Goal: Find specific page/section: Find specific page/section

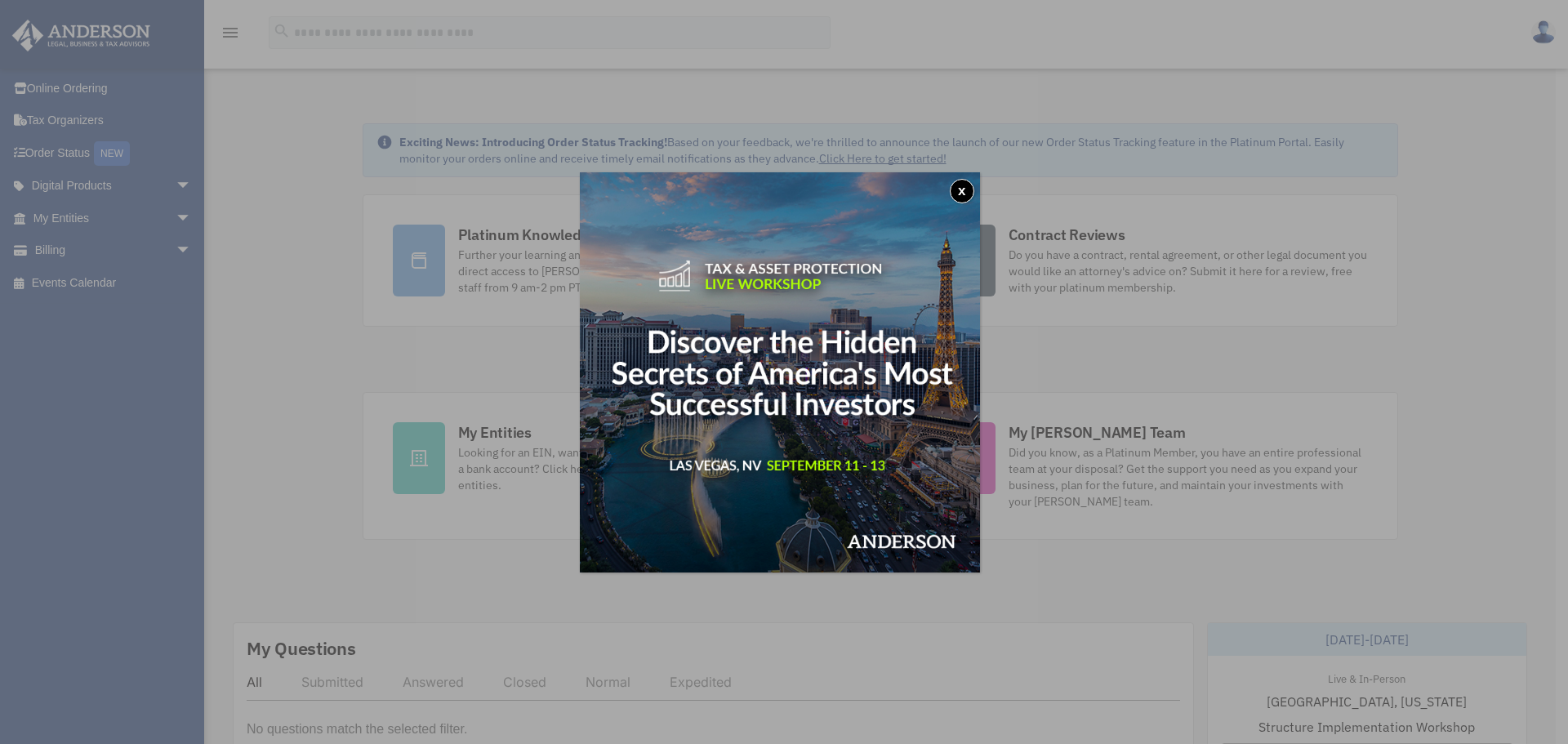
click at [967, 183] on button "x" at bounding box center [962, 191] width 25 height 25
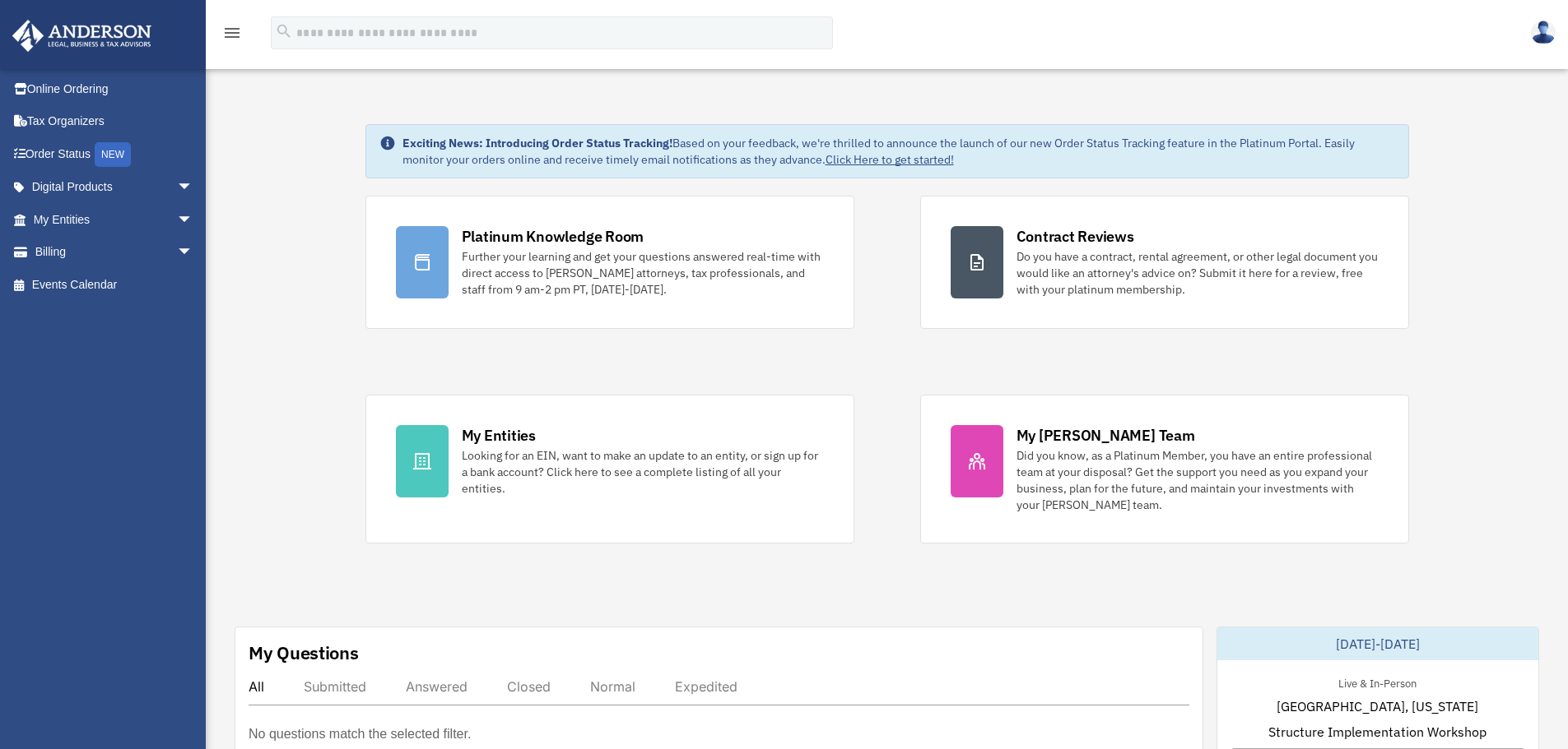
click at [226, 35] on icon "menu" at bounding box center [231, 33] width 20 height 20
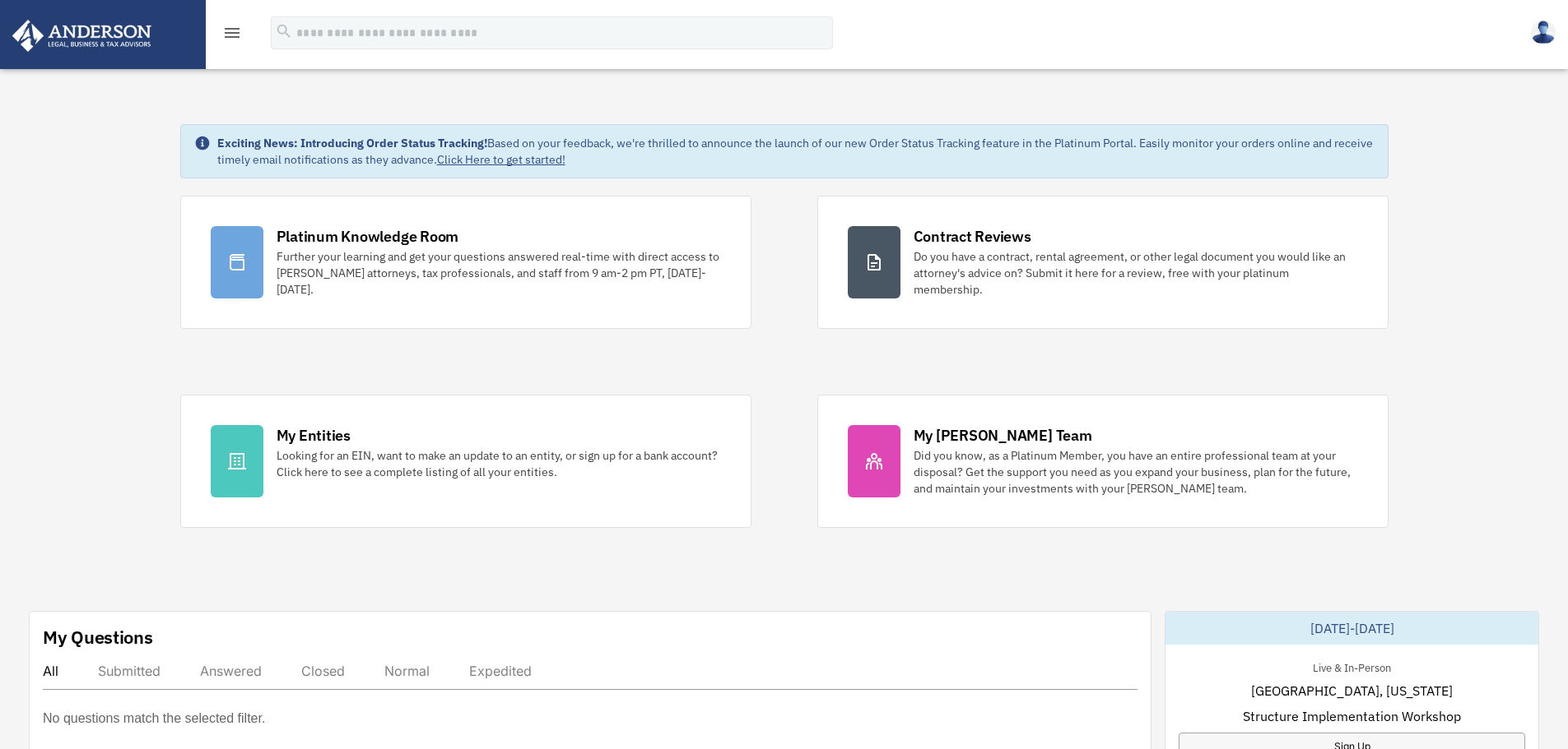
click at [231, 31] on icon "menu" at bounding box center [231, 33] width 20 height 20
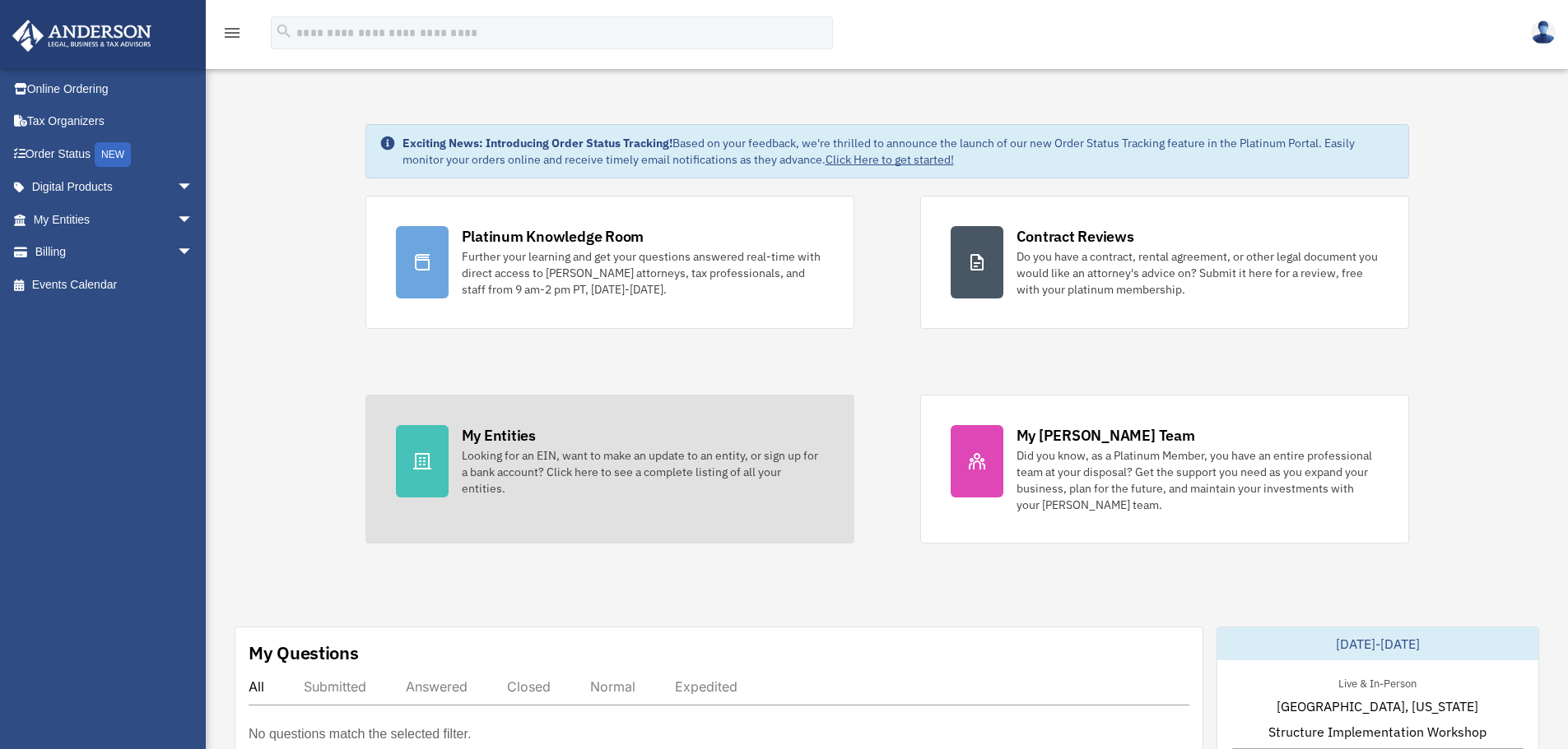
click at [534, 444] on div "My Entities" at bounding box center [499, 436] width 74 height 21
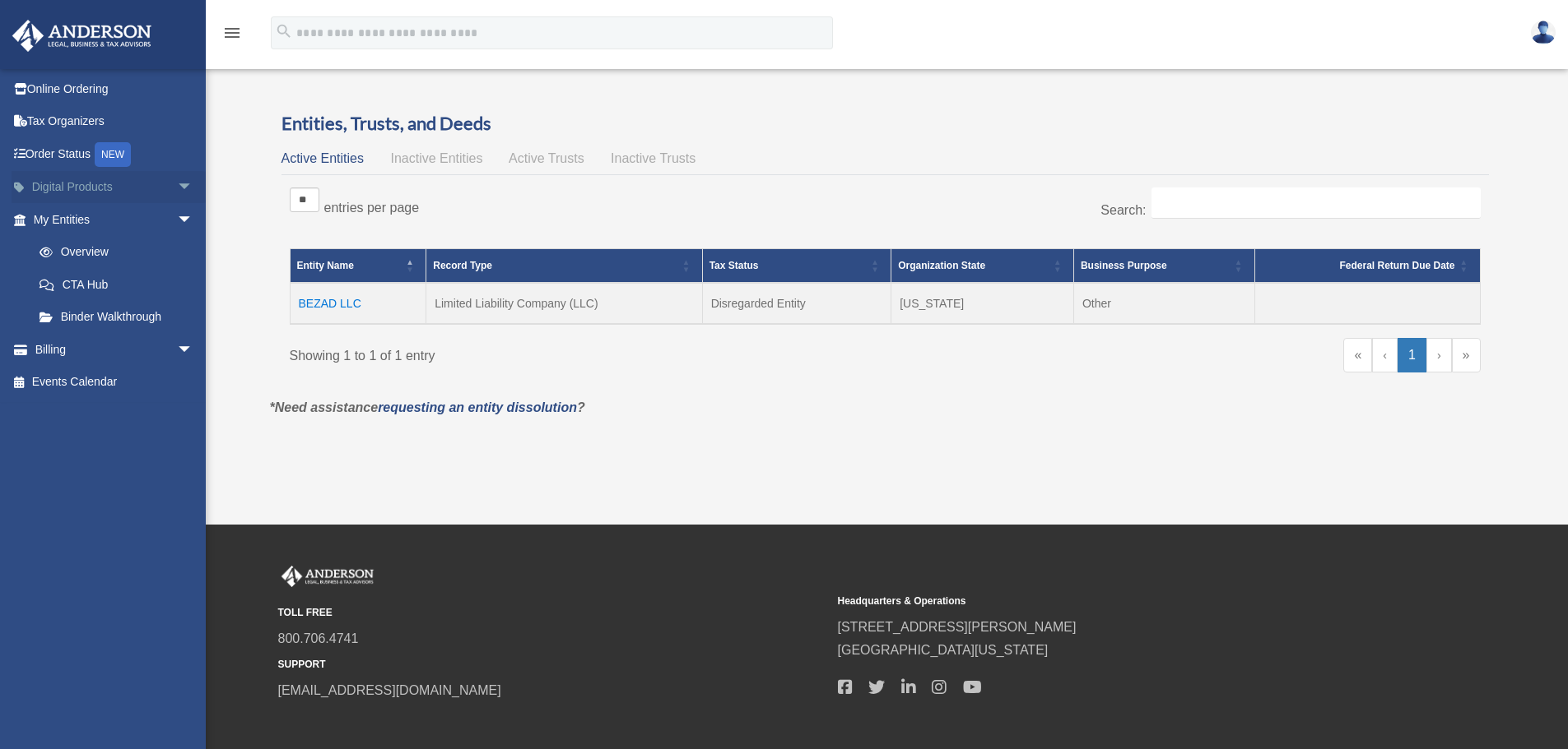
click at [70, 186] on link "Digital Products arrow_drop_down" at bounding box center [114, 187] width 206 height 33
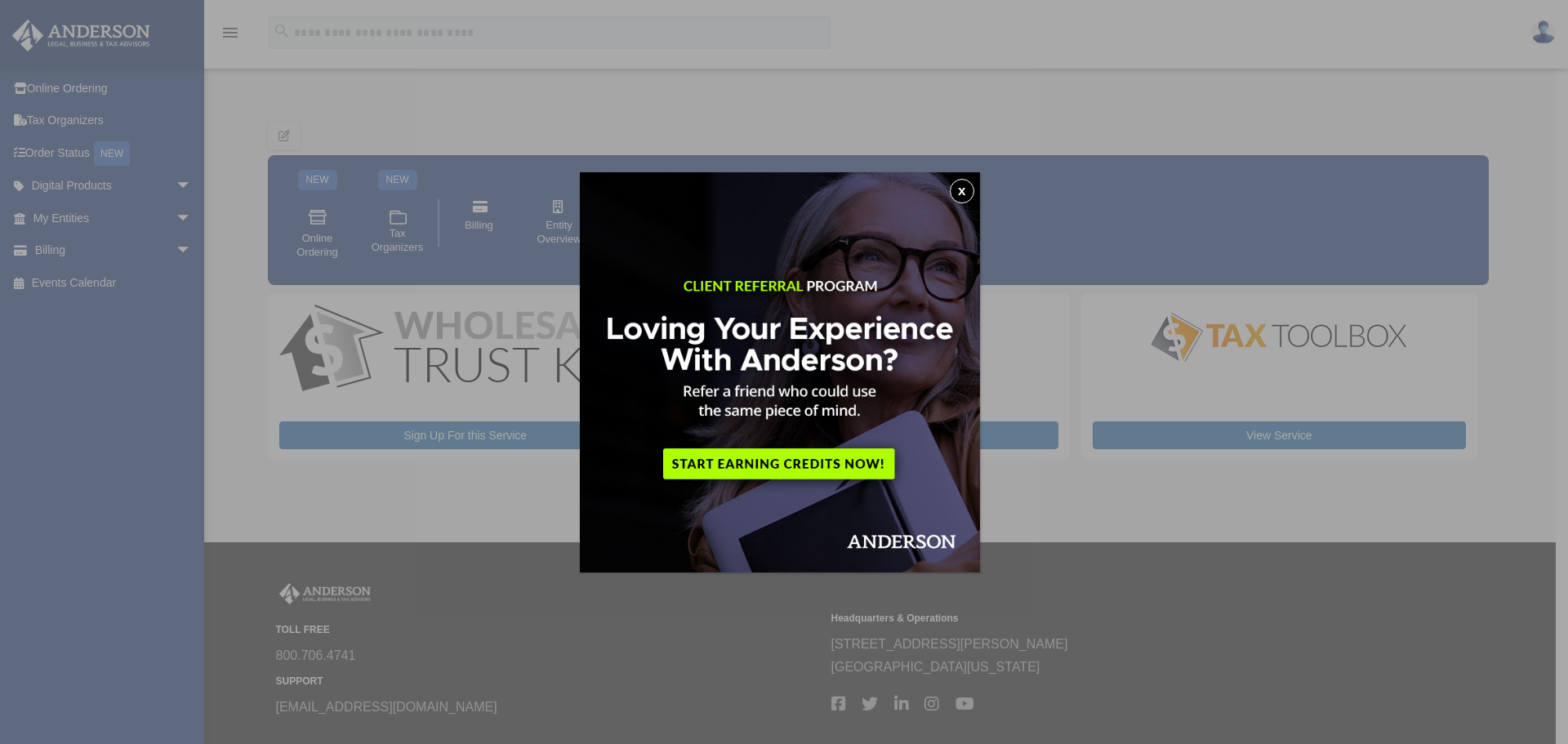
click at [173, 183] on div "x" at bounding box center [784, 372] width 1568 height 744
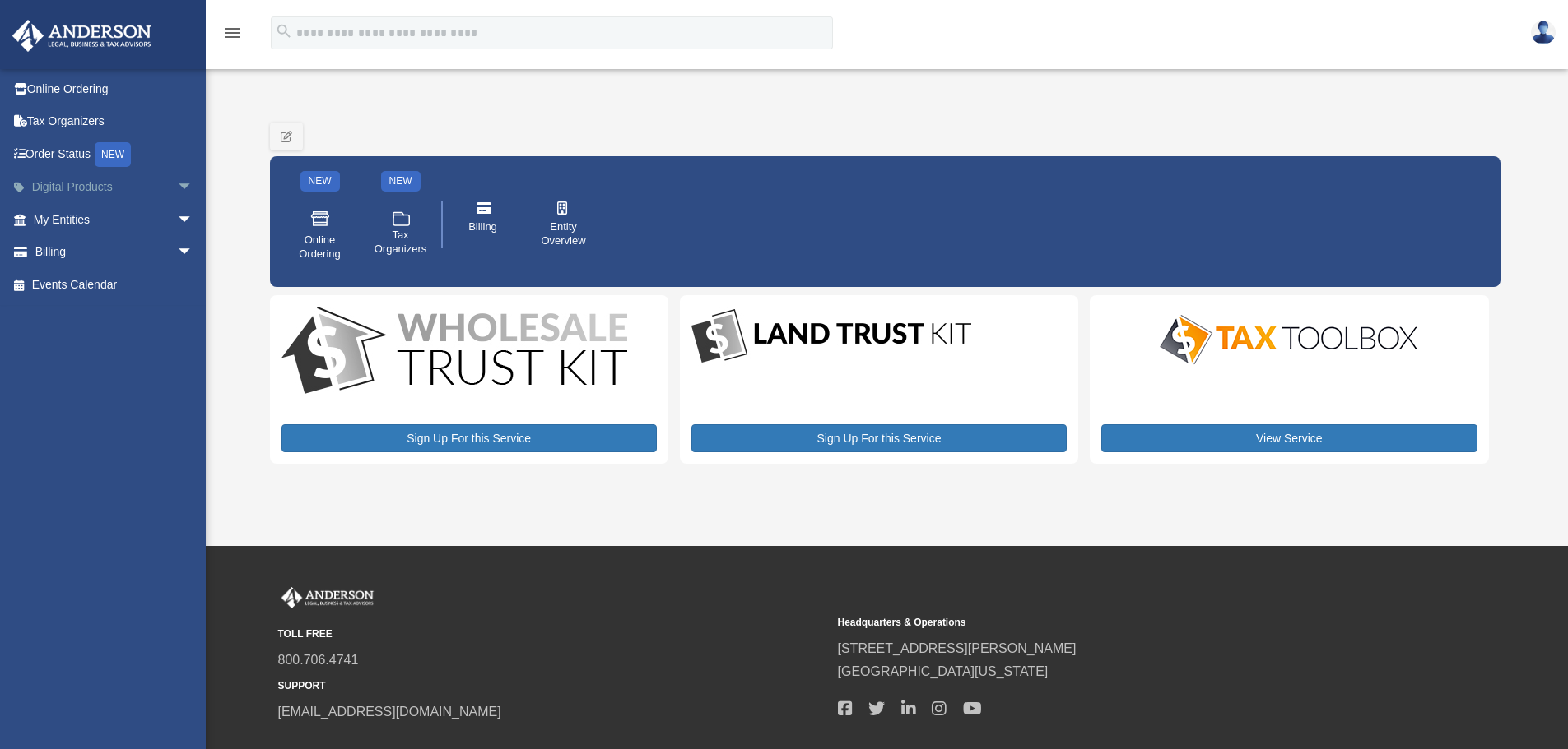
click at [79, 187] on link "Digital Products arrow_drop_down" at bounding box center [114, 187] width 206 height 33
click at [85, 119] on link "Tax Organizers" at bounding box center [114, 122] width 206 height 33
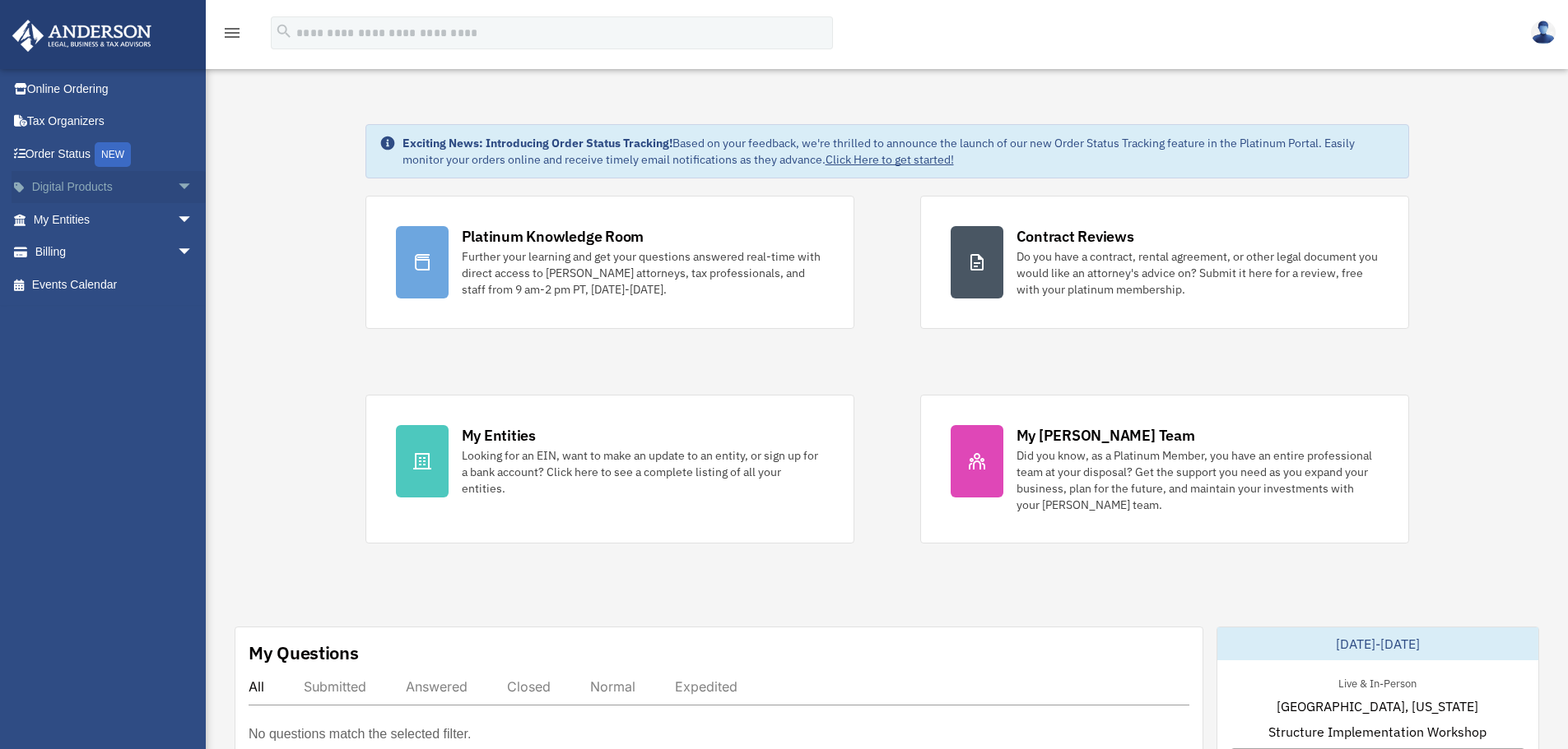
click at [177, 184] on span "arrow_drop_down" at bounding box center [193, 187] width 33 height 34
click at [177, 347] on span "arrow_drop_down" at bounding box center [193, 349] width 33 height 34
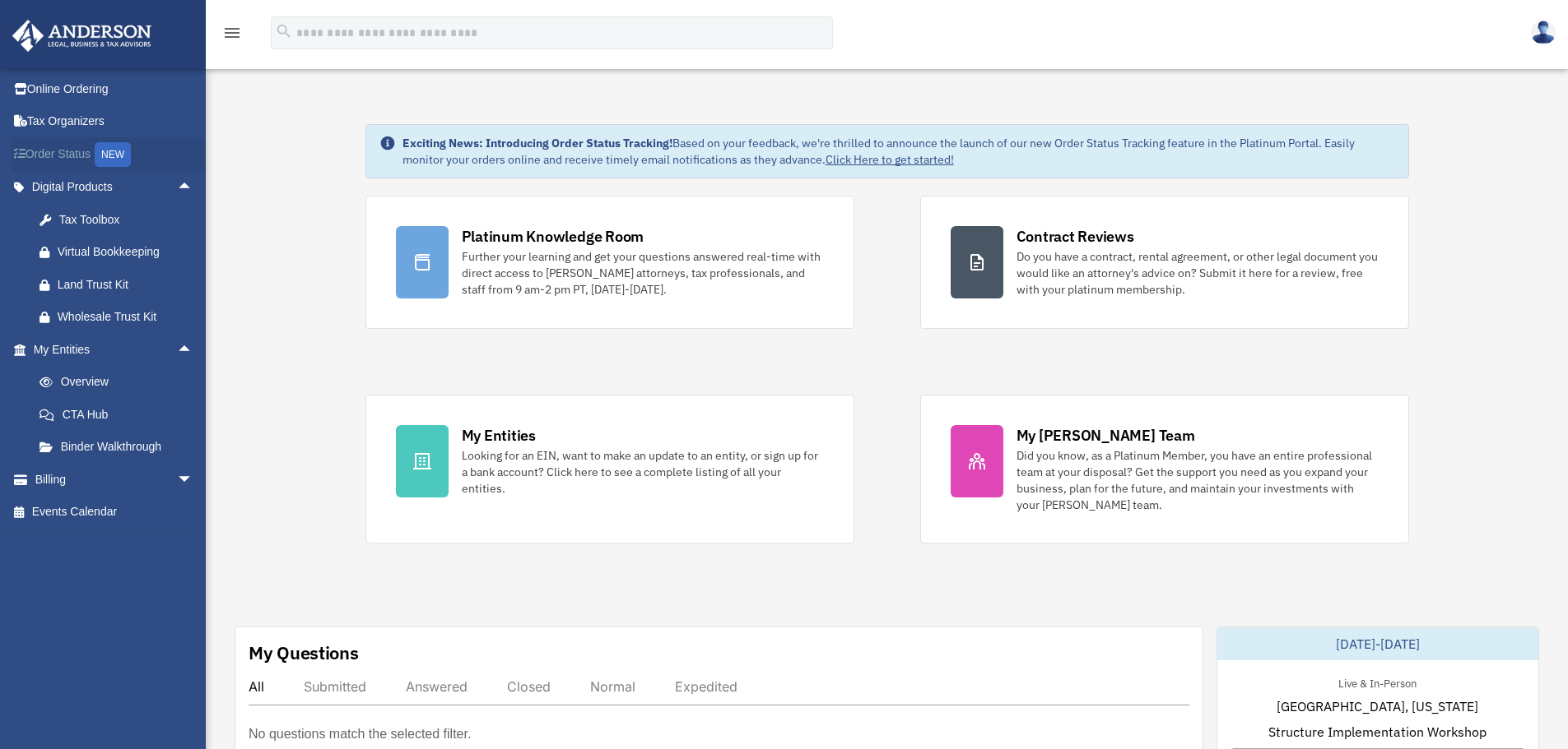
click at [75, 149] on link "Order Status NEW" at bounding box center [114, 154] width 206 height 34
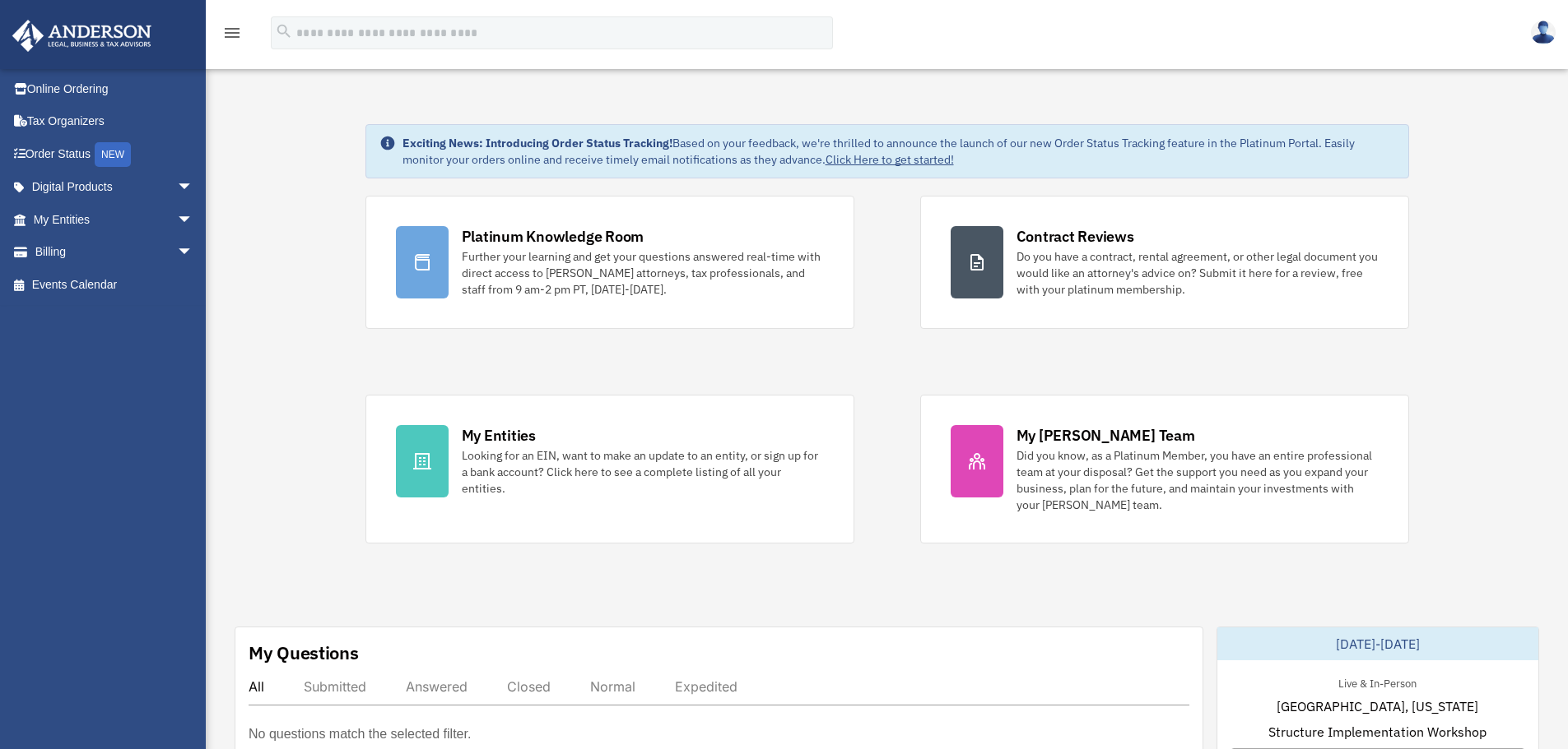
click at [1546, 33] on img at bounding box center [1543, 33] width 25 height 24
click at [98, 124] on link "Tax Organizers" at bounding box center [114, 122] width 206 height 33
